Goal: Check status: Check status

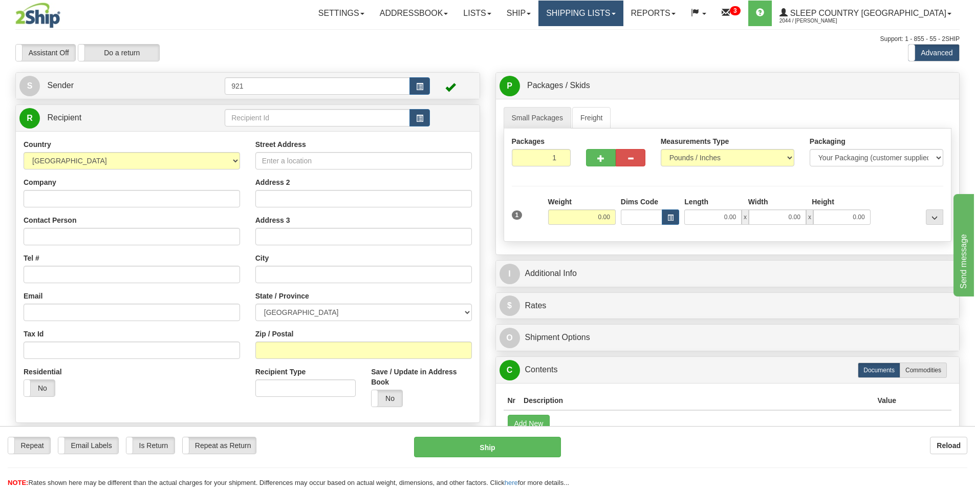
click at [623, 10] on link "Shipping lists" at bounding box center [581, 14] width 84 height 26
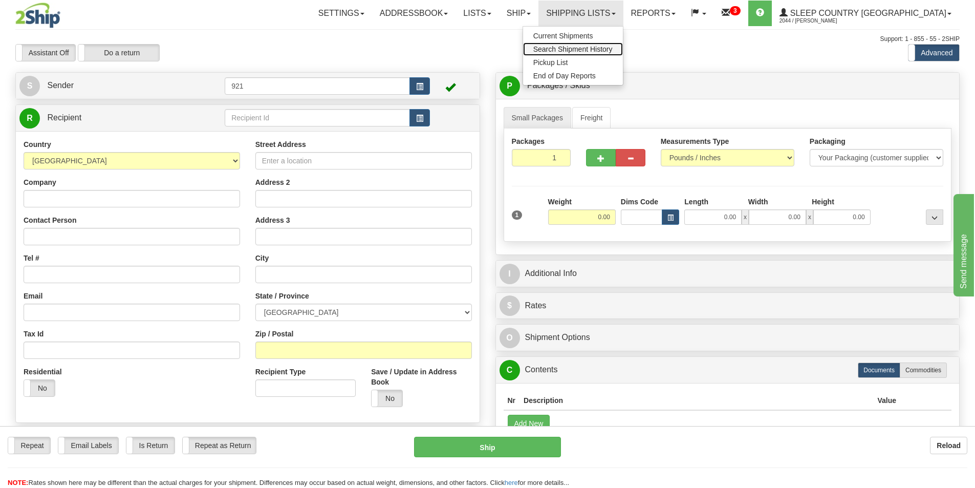
click at [613, 50] on span "Search Shipment History" at bounding box center [572, 49] width 79 height 8
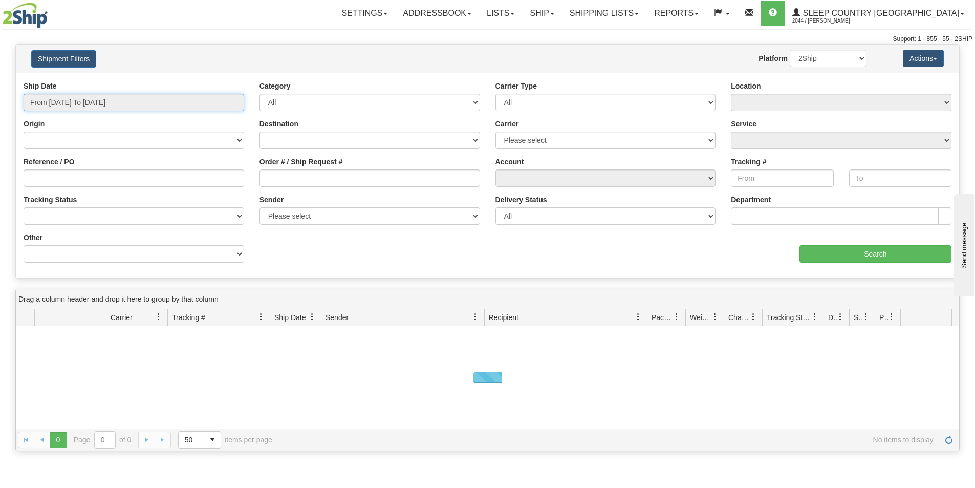
drag, startPoint x: 89, startPoint y: 102, endPoint x: 93, endPoint y: 111, distance: 9.6
click at [90, 102] on input "From [DATE] To [DATE]" at bounding box center [134, 102] width 221 height 17
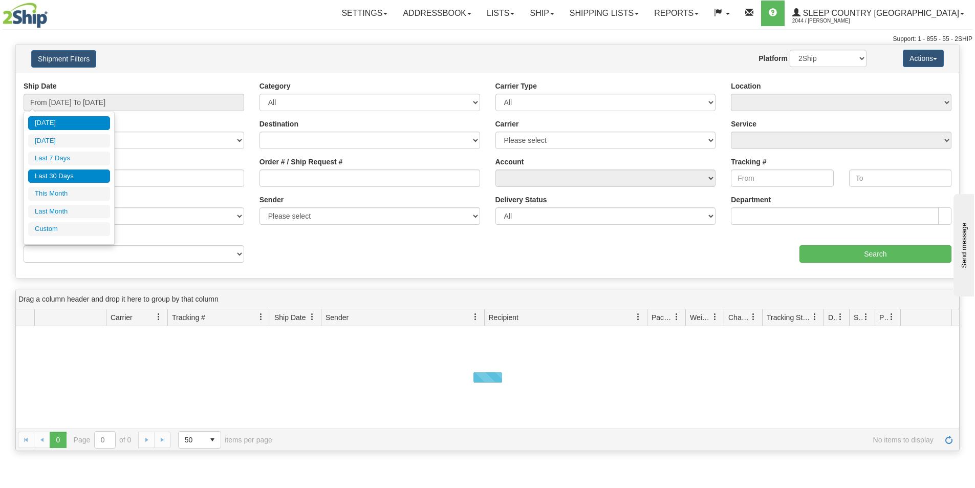
click at [81, 170] on li "Last 30 Days" at bounding box center [69, 176] width 82 height 14
type input "From [DATE] To [DATE]"
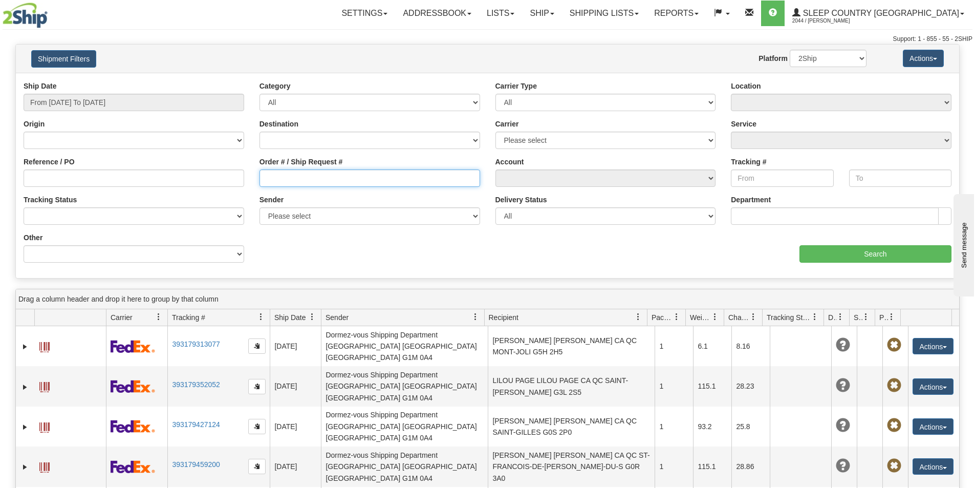
click at [341, 183] on input "Order # / Ship Request #" at bounding box center [370, 177] width 221 height 17
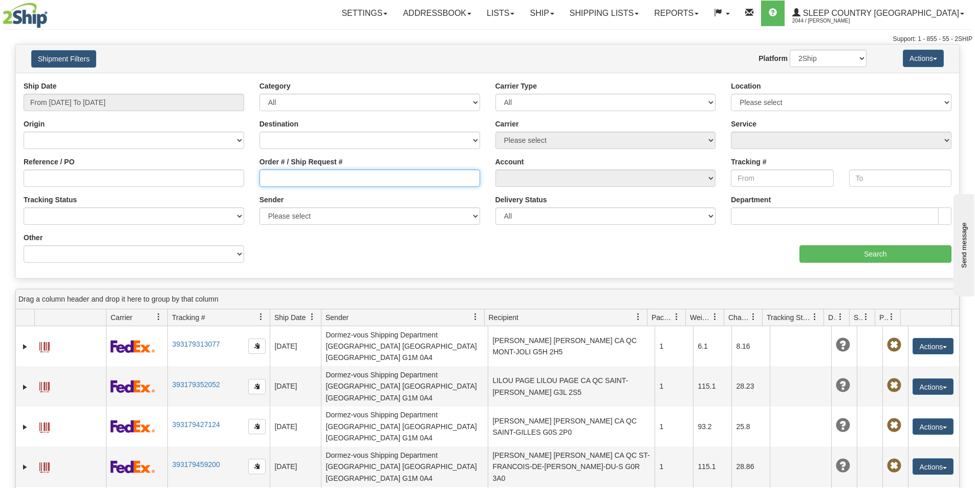
paste input "1057226"
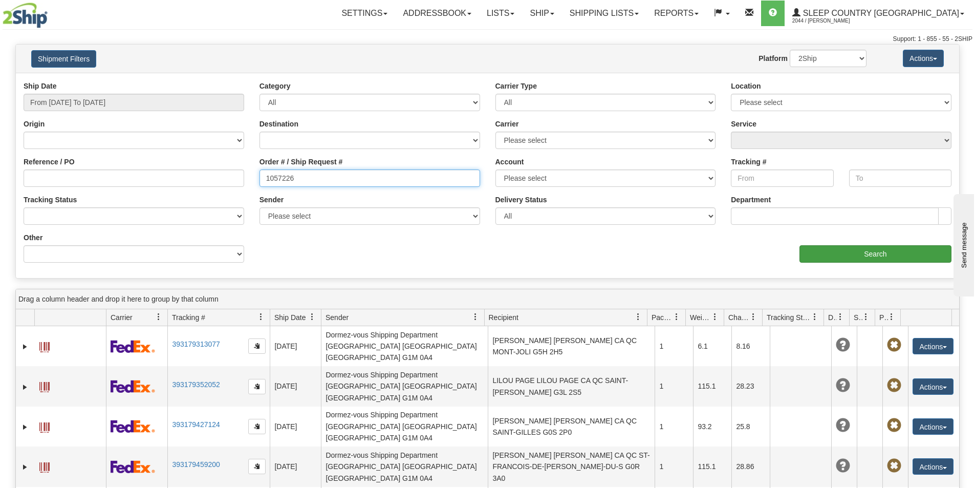
type input "1057226"
click at [816, 257] on input "Search" at bounding box center [876, 253] width 152 height 17
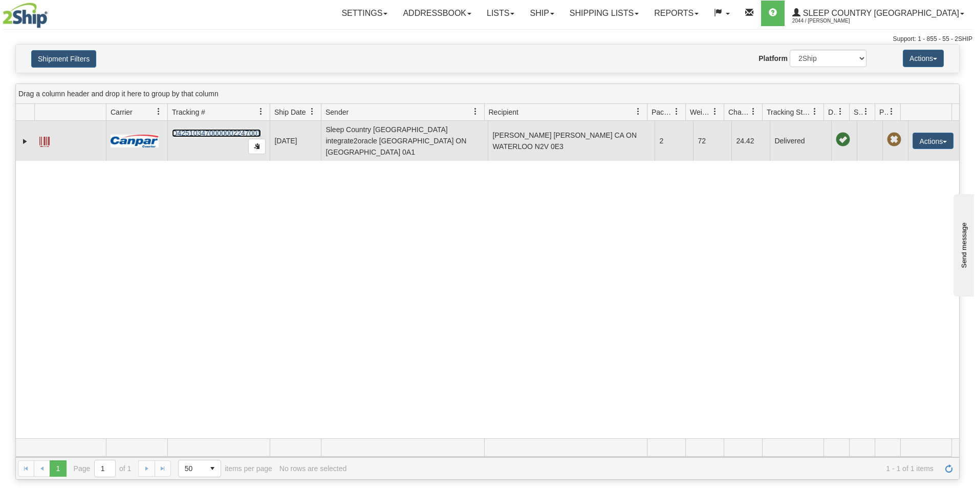
click at [220, 129] on link "D425103470000002247001" at bounding box center [216, 133] width 89 height 8
